Goal: Navigation & Orientation: Find specific page/section

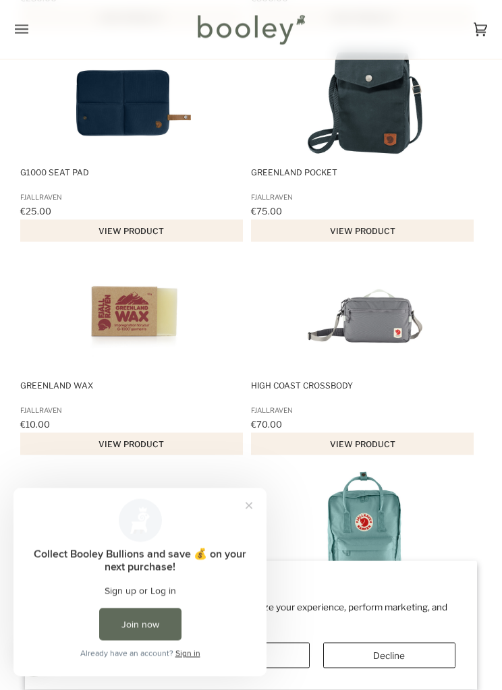
scroll to position [929, 0]
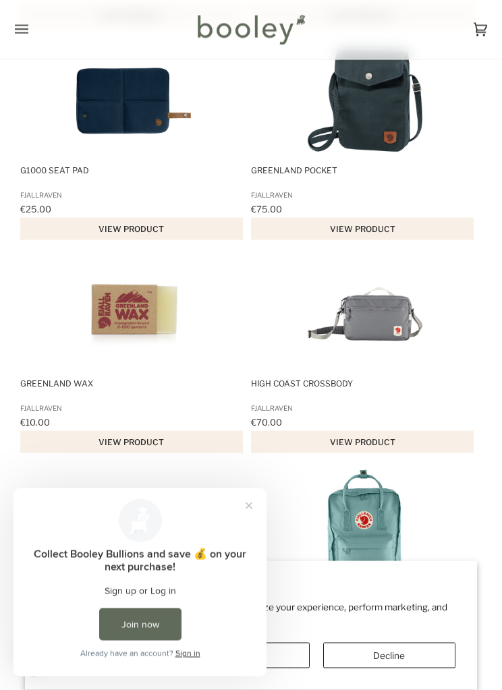
click at [245, 502] on button "Close prompt" at bounding box center [249, 505] width 24 height 24
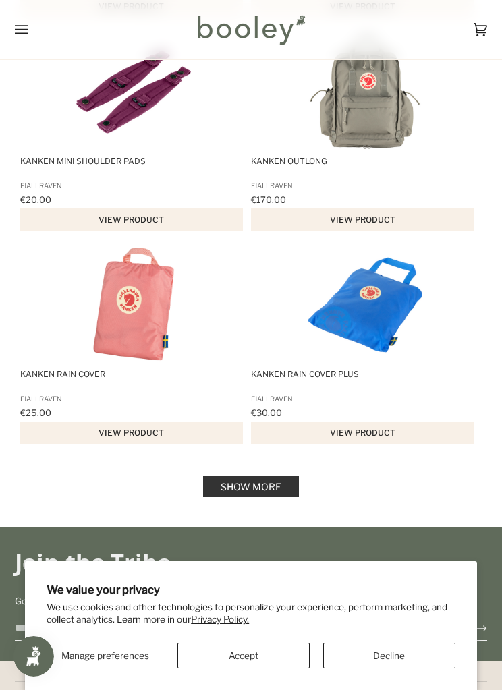
scroll to position [2000, 0]
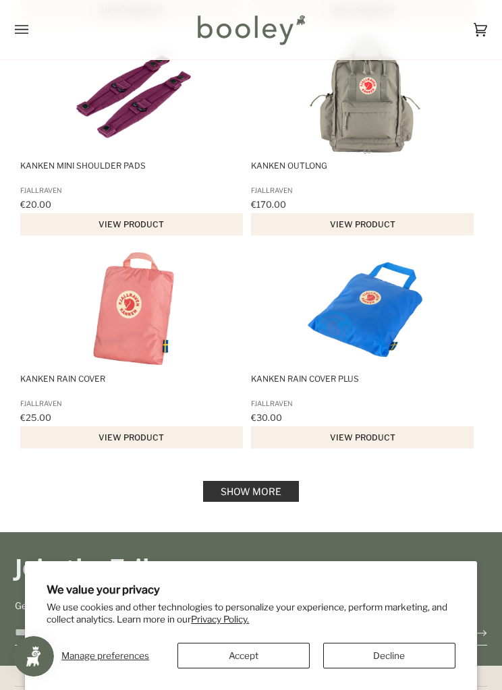
click at [228, 482] on link "Show more" at bounding box center [251, 491] width 96 height 21
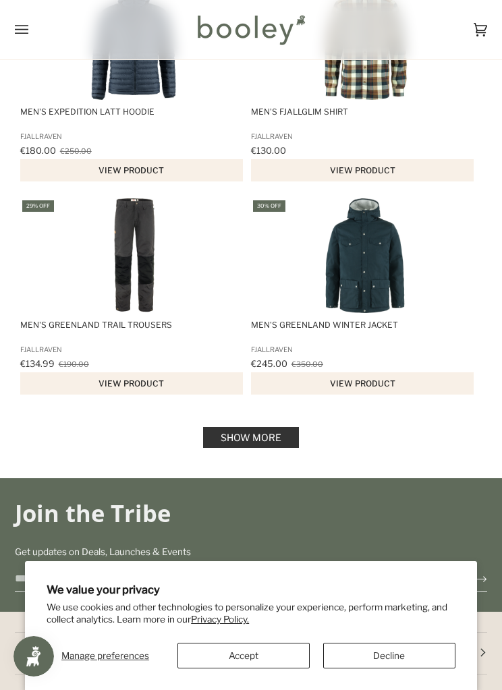
scroll to position [4155, 0]
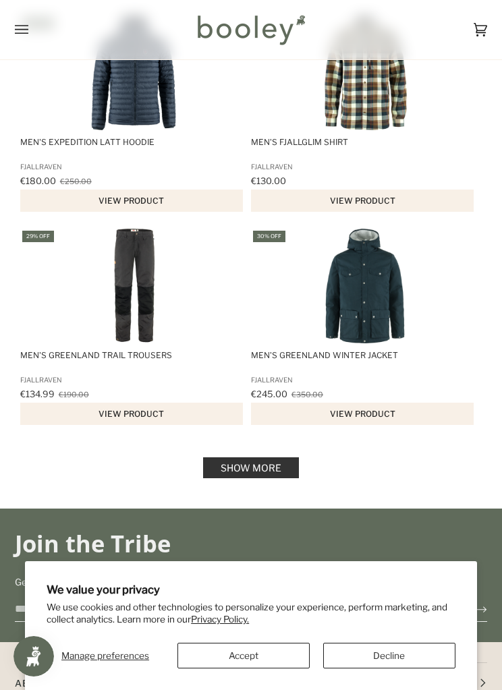
click at [226, 466] on link "Show more" at bounding box center [251, 467] width 96 height 21
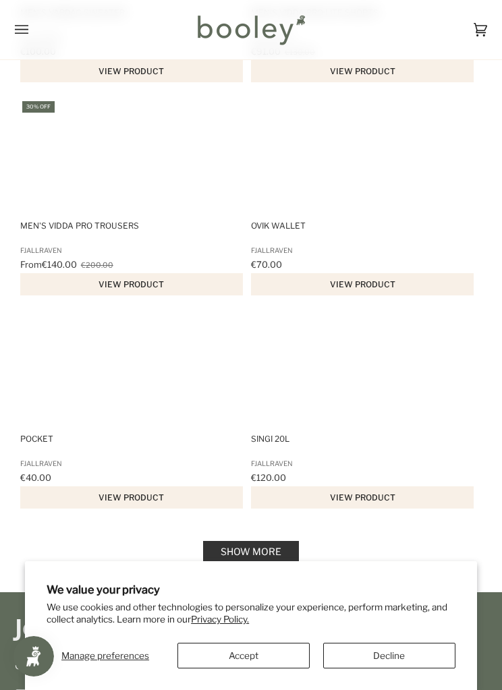
scroll to position [6306, 0]
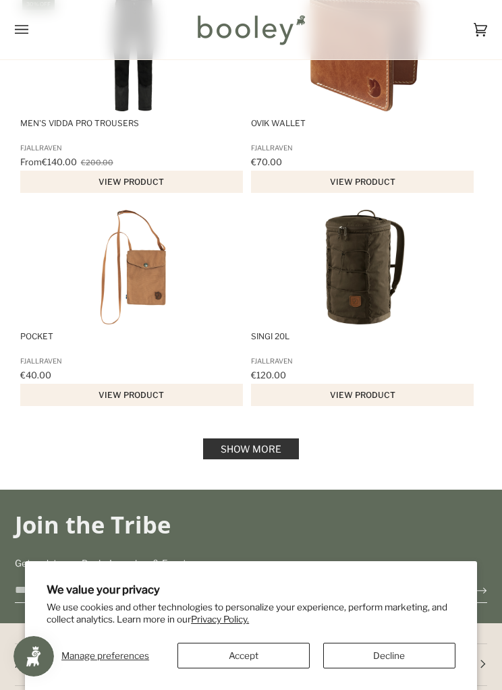
click at [224, 451] on link "Show more" at bounding box center [251, 449] width 96 height 21
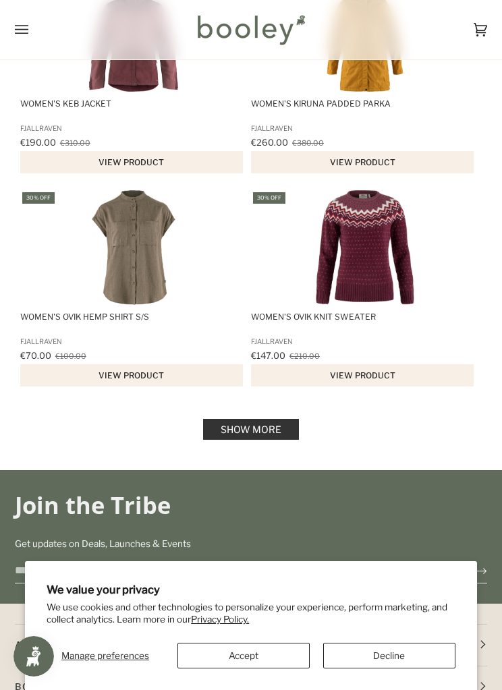
scroll to position [8459, 0]
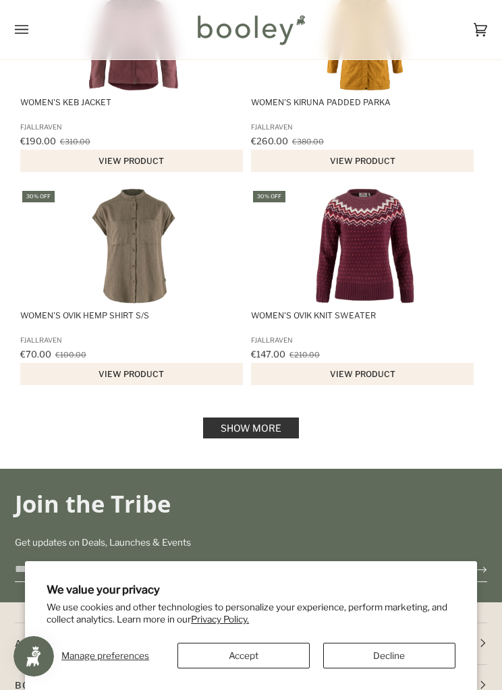
click at [217, 437] on link "Show more" at bounding box center [251, 428] width 96 height 21
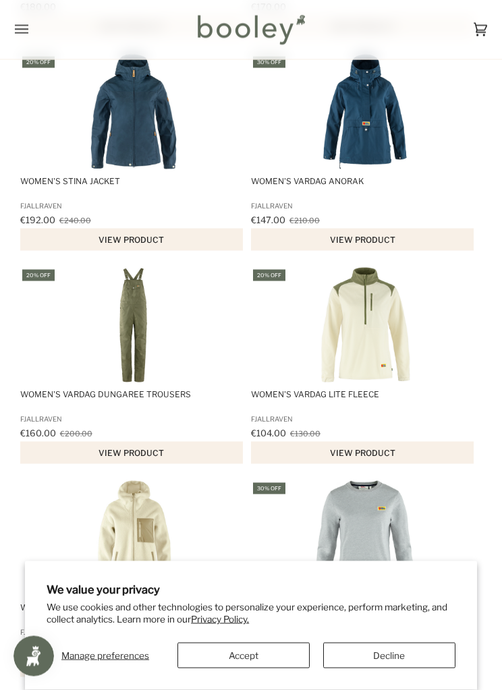
scroll to position [9021, 0]
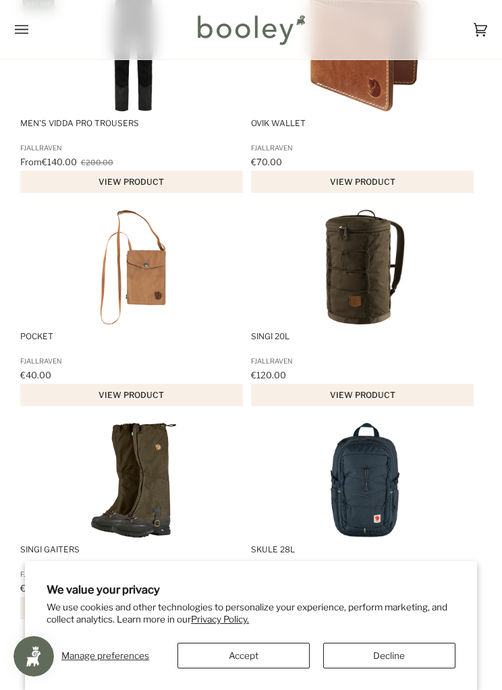
scroll to position [4111, 0]
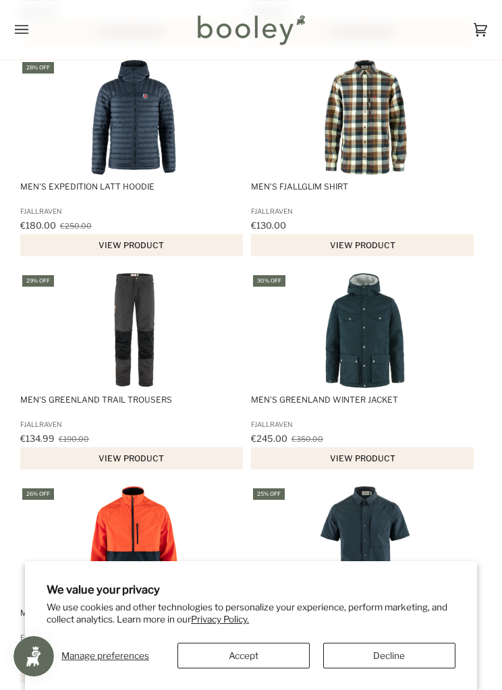
scroll to position [1955, 0]
